Goal: Browse casually

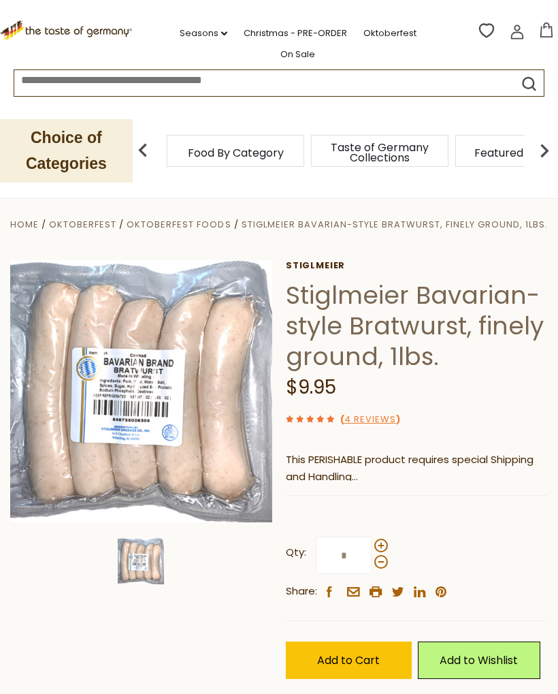
click at [90, 25] on icon at bounding box center [67, 28] width 134 height 17
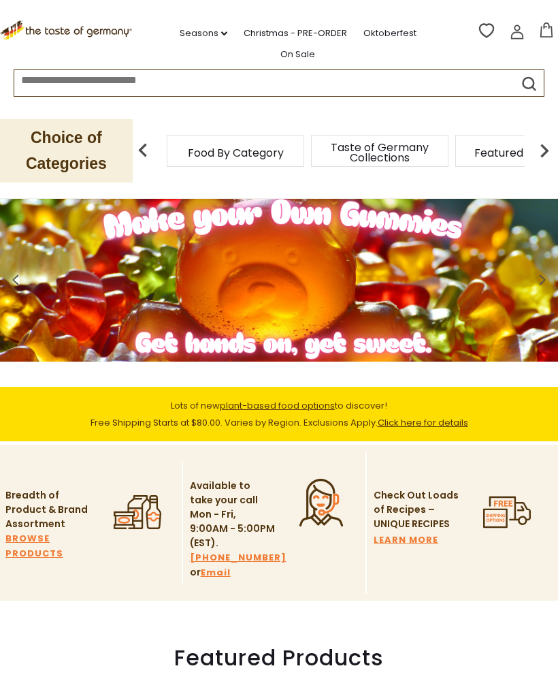
click at [149, 144] on img at bounding box center [142, 150] width 27 height 27
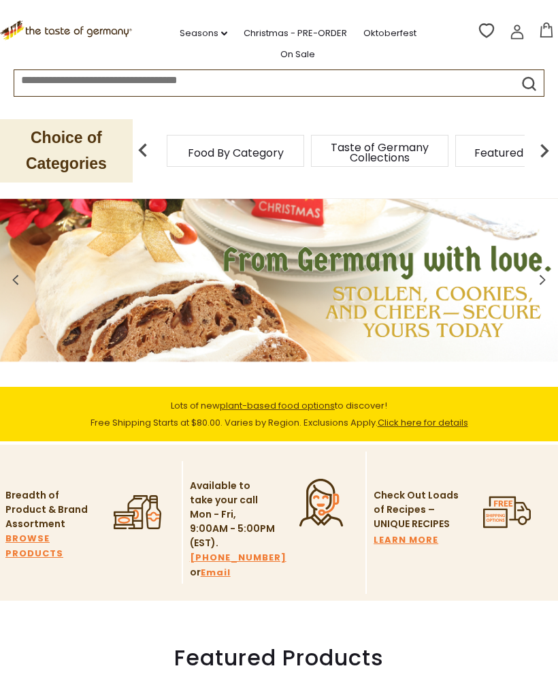
click at [326, 142] on span "Taste of Germany Collections" at bounding box center [380, 152] width 109 height 20
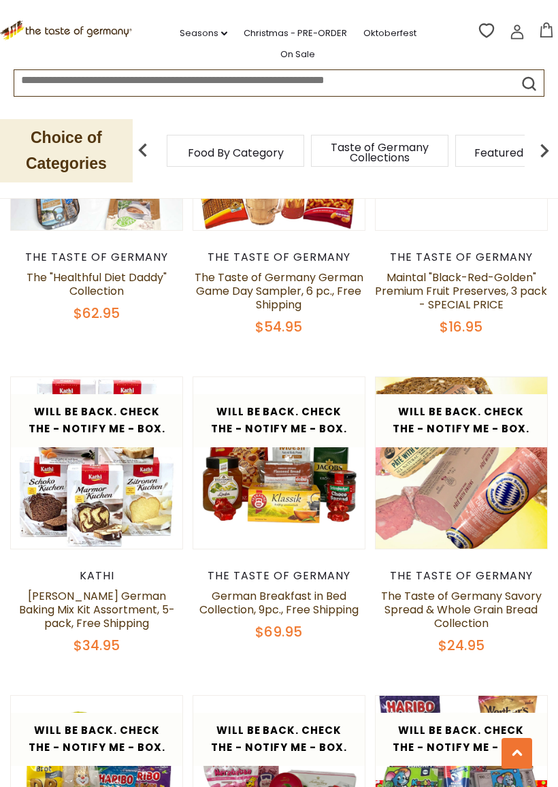
scroll to position [2230, 0]
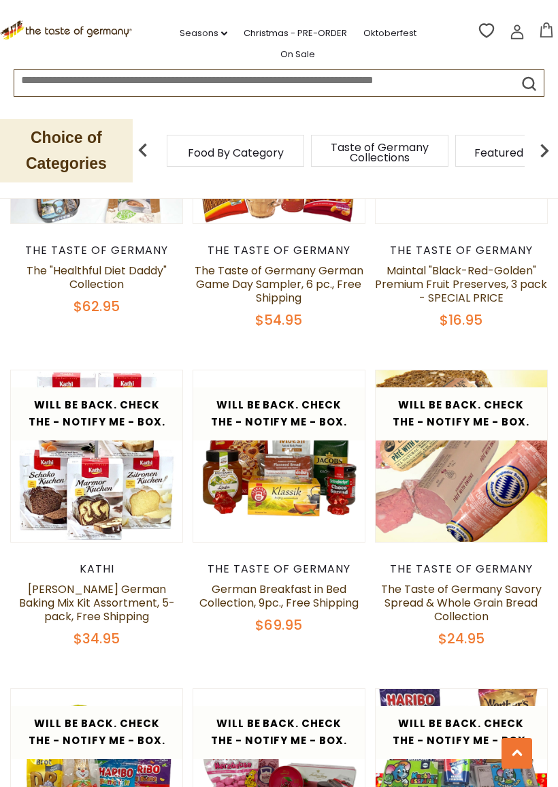
click at [514, 651] on div "Quick View The Taste of Germany The Taste of Germany Weisswurst & Pretzel Colle…" at bounding box center [279, 31] width 538 height 3842
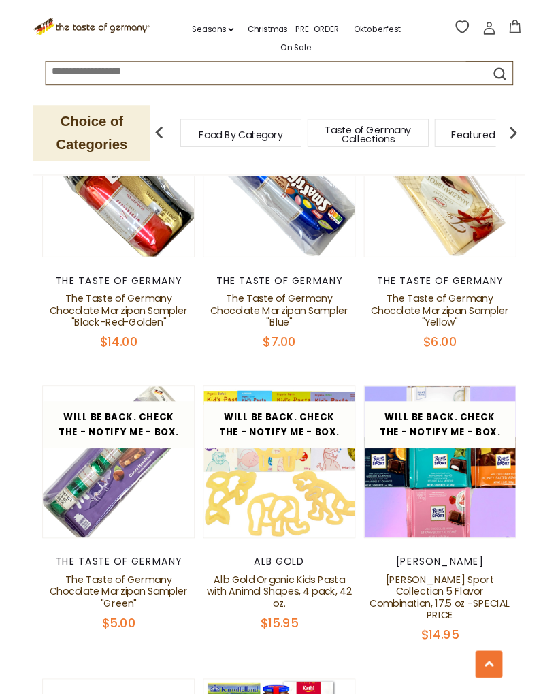
scroll to position [3094, 0]
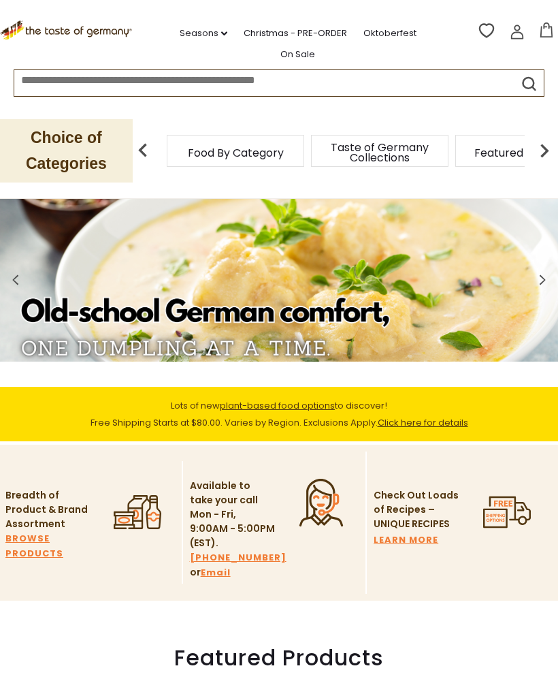
click at [548, 283] on span at bounding box center [542, 283] width 32 height 44
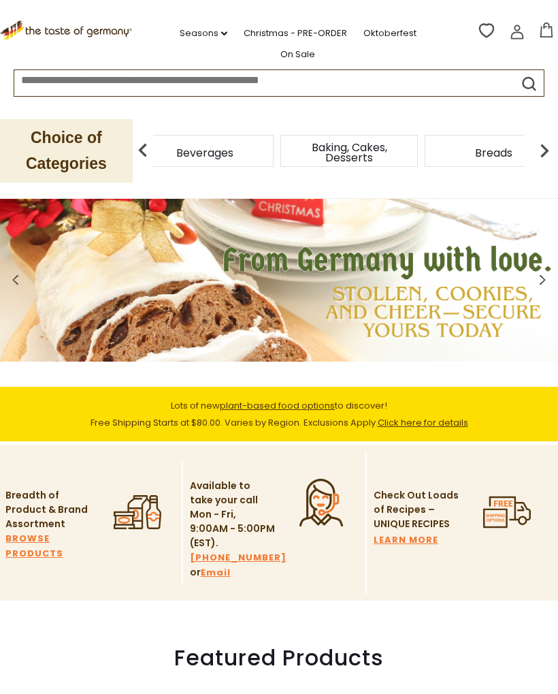
click at [274, 144] on div "Beverages" at bounding box center [205, 151] width 138 height 32
